Goal: Task Accomplishment & Management: Manage account settings

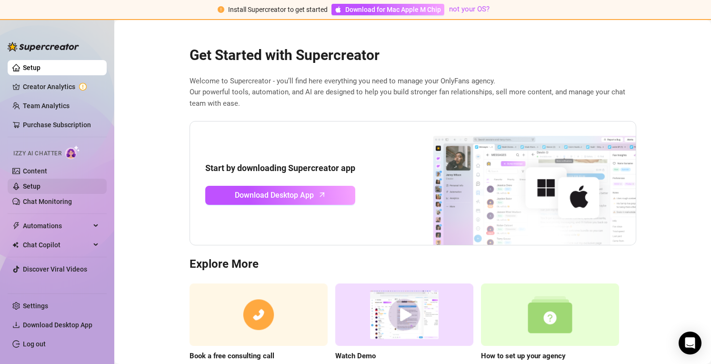
click at [40, 184] on link "Setup" at bounding box center [32, 186] width 18 height 8
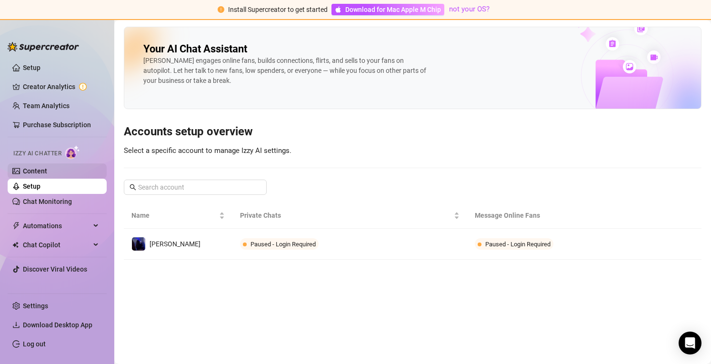
click at [47, 173] on link "Content" at bounding box center [35, 171] width 24 height 8
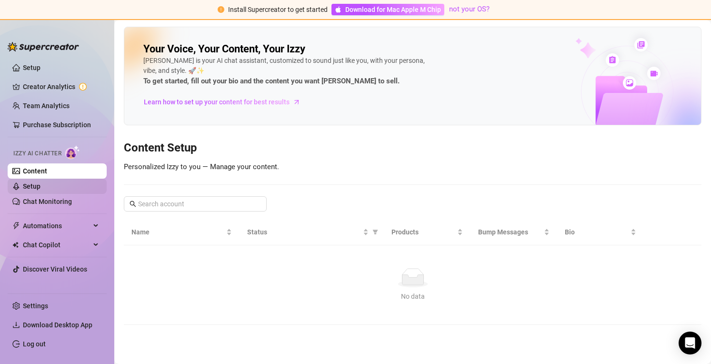
click at [40, 186] on link "Setup" at bounding box center [32, 186] width 18 height 8
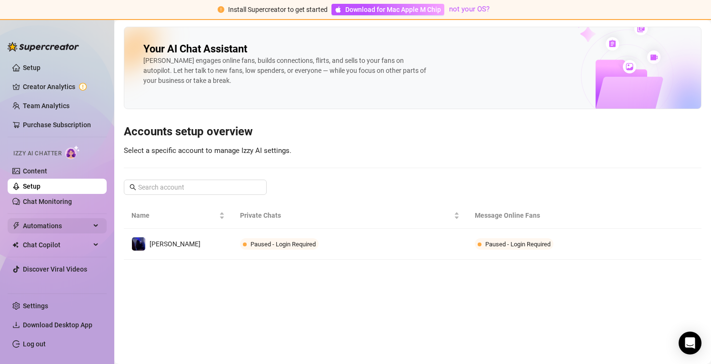
click at [51, 228] on span "Automations" at bounding box center [57, 225] width 68 height 15
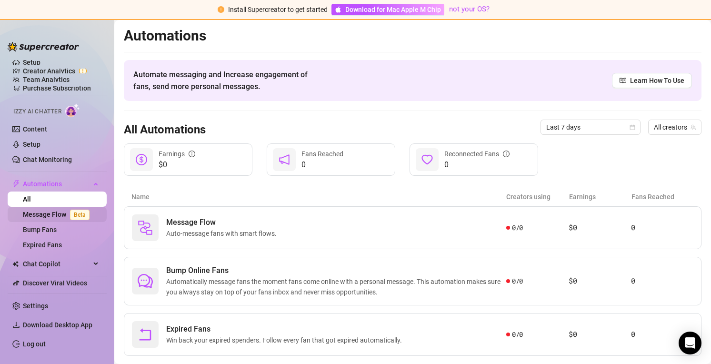
click at [52, 215] on link "Message Flow Beta" at bounding box center [58, 215] width 70 height 8
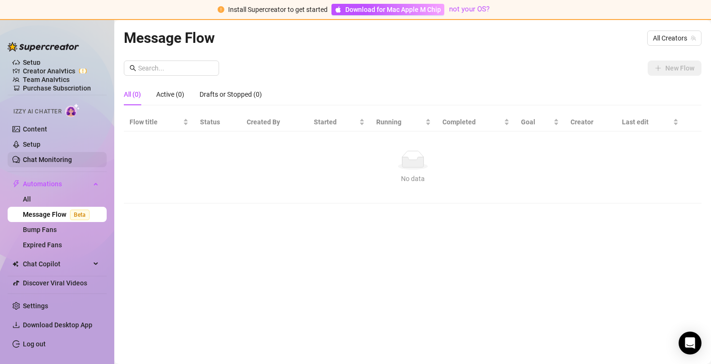
click at [63, 158] on link "Chat Monitoring" at bounding box center [47, 160] width 49 height 8
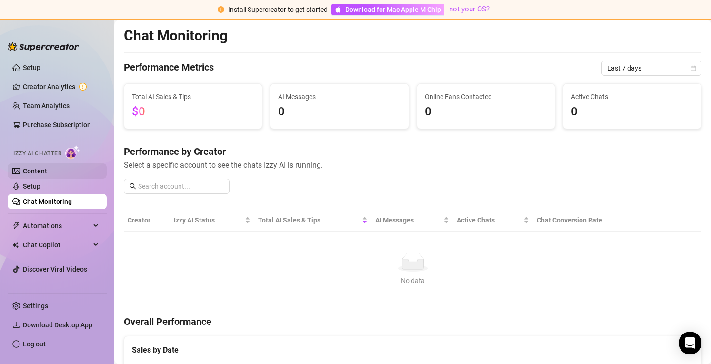
click at [47, 173] on link "Content" at bounding box center [35, 171] width 24 height 8
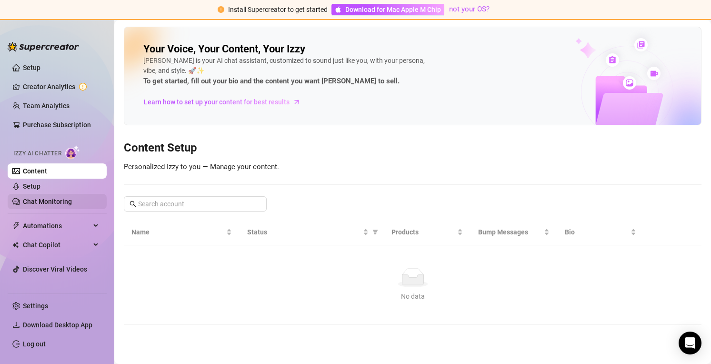
click at [69, 198] on link "Chat Monitoring" at bounding box center [47, 202] width 49 height 8
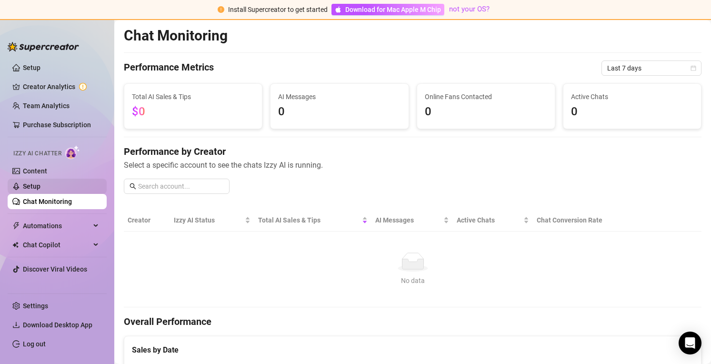
click at [40, 188] on link "Setup" at bounding box center [32, 186] width 18 height 8
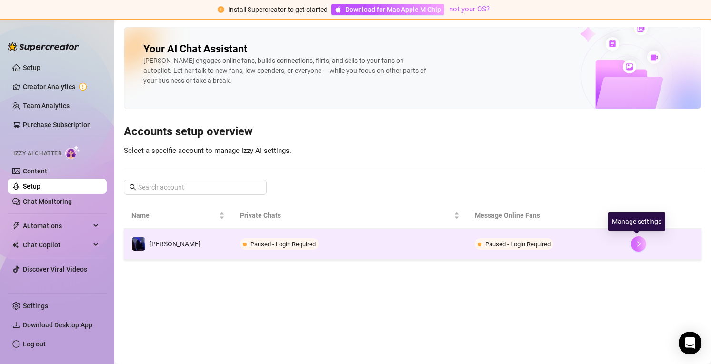
click at [637, 246] on icon "right" at bounding box center [638, 244] width 3 height 6
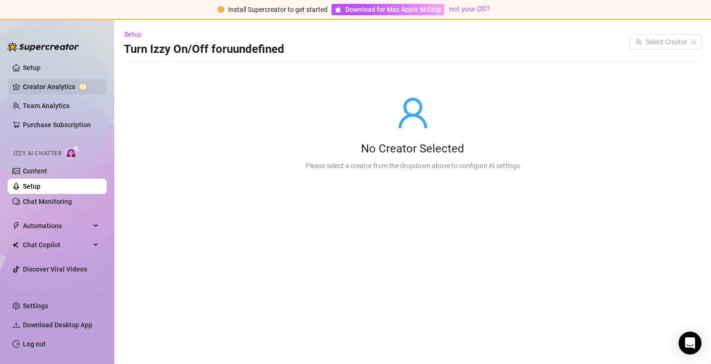
click at [60, 87] on link "Creator Analytics" at bounding box center [61, 86] width 76 height 15
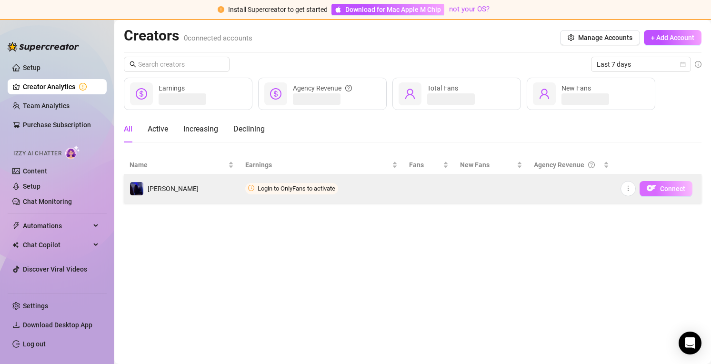
click at [680, 188] on span "Connect" at bounding box center [672, 189] width 25 height 8
click at [626, 188] on icon "more" at bounding box center [628, 188] width 7 height 7
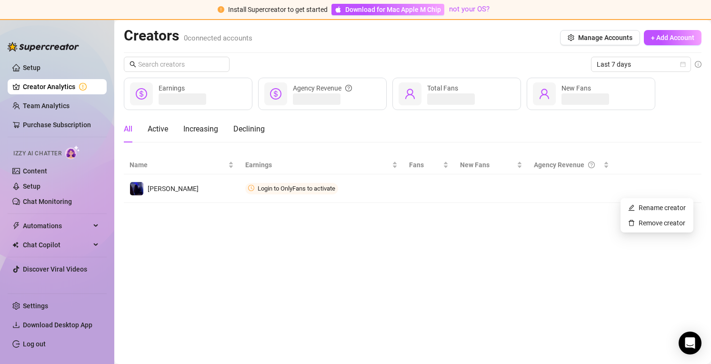
click at [550, 234] on main "Creators 0 connected accounts Manage Accounts + Add Account Last 7 days Earning…" at bounding box center [412, 192] width 597 height 344
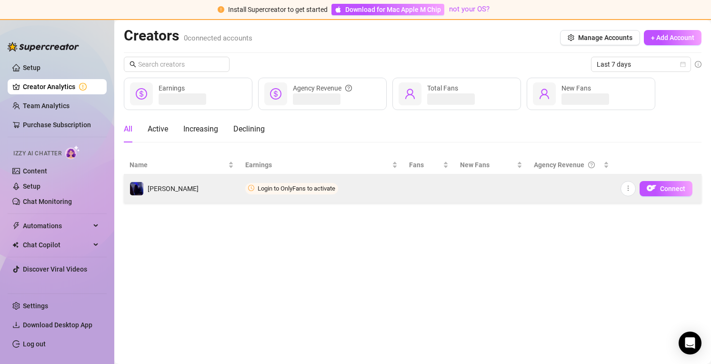
click at [305, 187] on span "Login to OnlyFans to activate" at bounding box center [297, 188] width 78 height 7
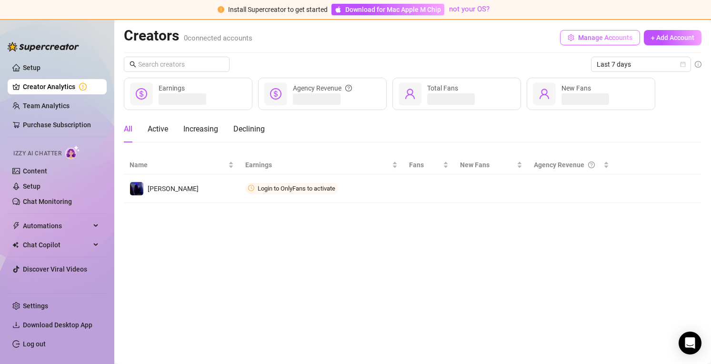
click at [596, 37] on span "Manage Accounts" at bounding box center [605, 38] width 54 height 8
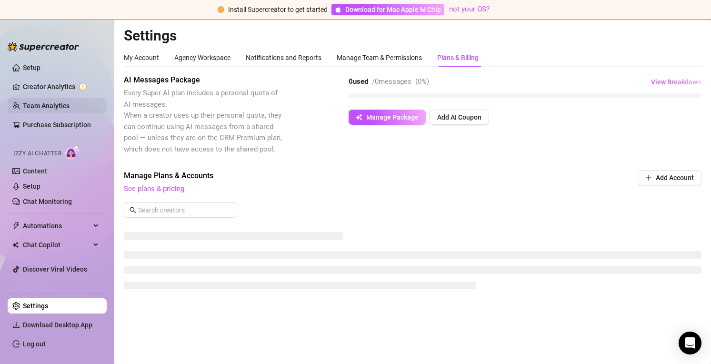
click at [25, 107] on link "Team Analytics" at bounding box center [46, 106] width 47 height 8
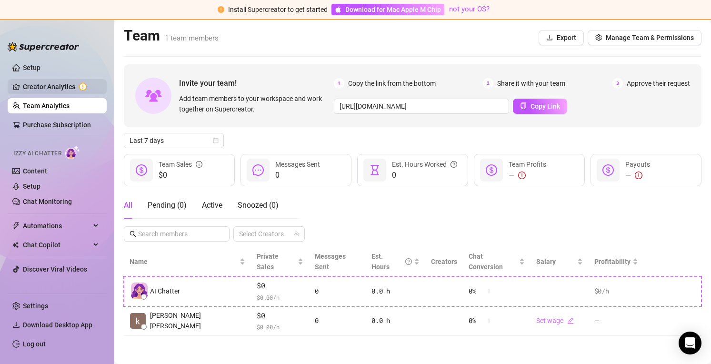
click at [39, 85] on link "Creator Analytics" at bounding box center [61, 86] width 76 height 15
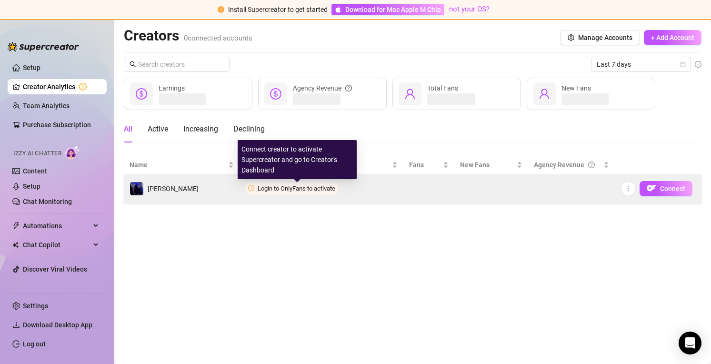
click at [273, 190] on span "Login to OnlyFans to activate" at bounding box center [297, 188] width 78 height 7
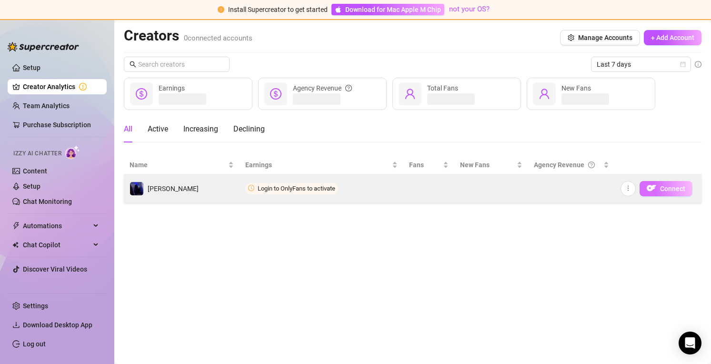
click at [667, 188] on span "Connect" at bounding box center [672, 189] width 25 height 8
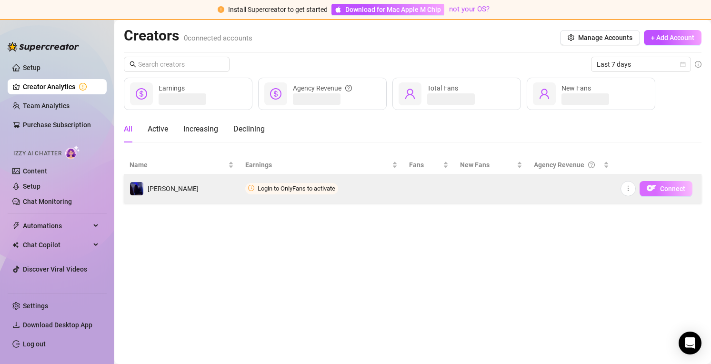
click at [672, 186] on span "Connect" at bounding box center [672, 189] width 25 height 8
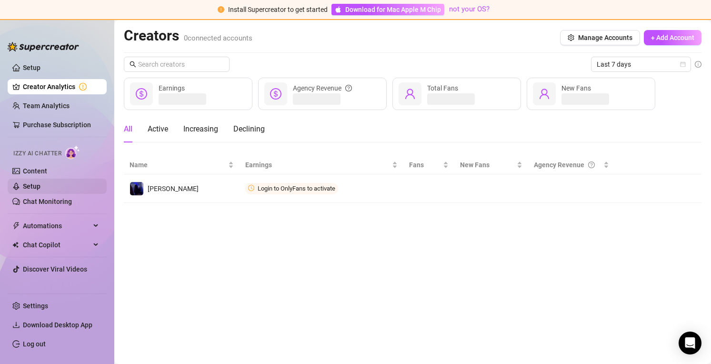
click at [40, 190] on link "Setup" at bounding box center [32, 186] width 18 height 8
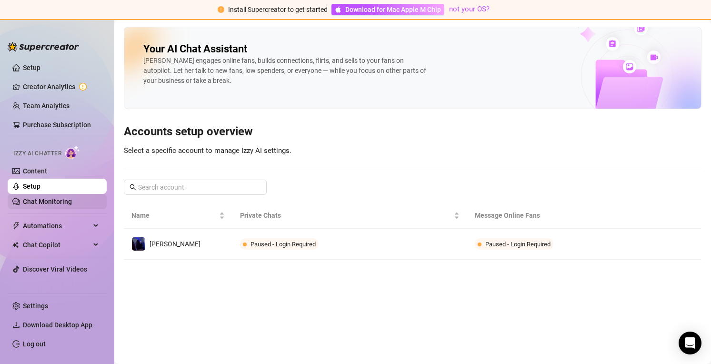
click at [70, 203] on link "Chat Monitoring" at bounding box center [47, 202] width 49 height 8
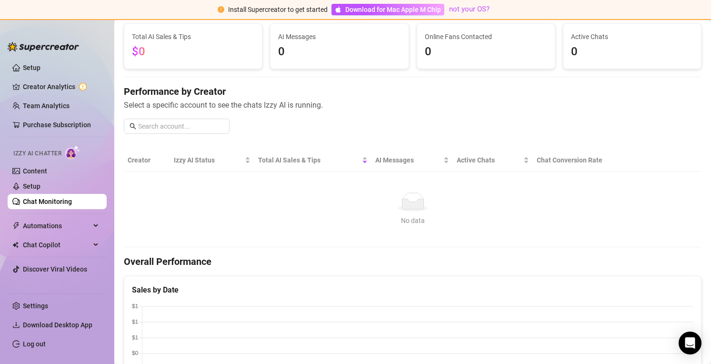
scroll to position [20, 0]
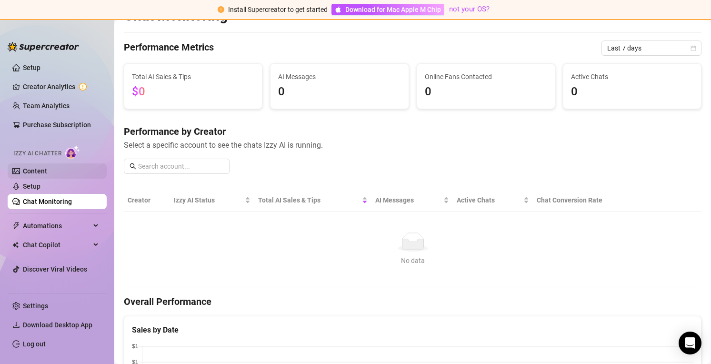
click at [47, 172] on link "Content" at bounding box center [35, 171] width 24 height 8
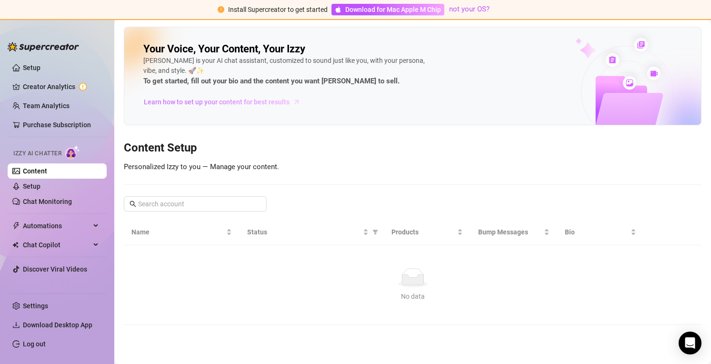
click at [235, 103] on span "Learn how to set up your content for best results" at bounding box center [217, 102] width 146 height 10
